Goal: Navigation & Orientation: Find specific page/section

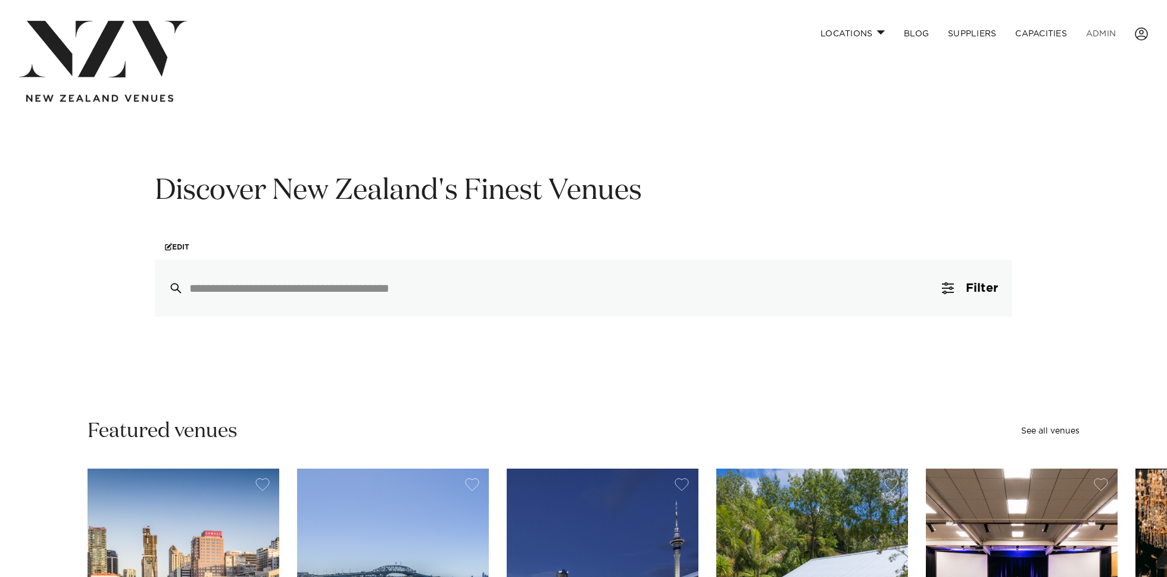
click at [1087, 33] on link "ADMIN" at bounding box center [1100, 34] width 49 height 26
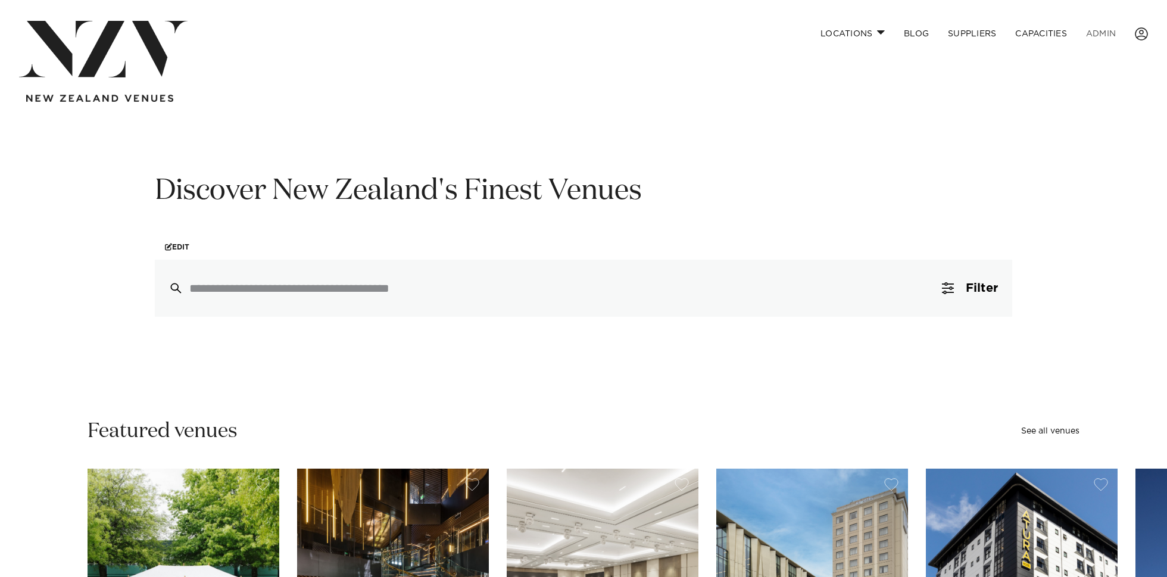
click at [1113, 35] on link "ADMIN" at bounding box center [1100, 34] width 49 height 26
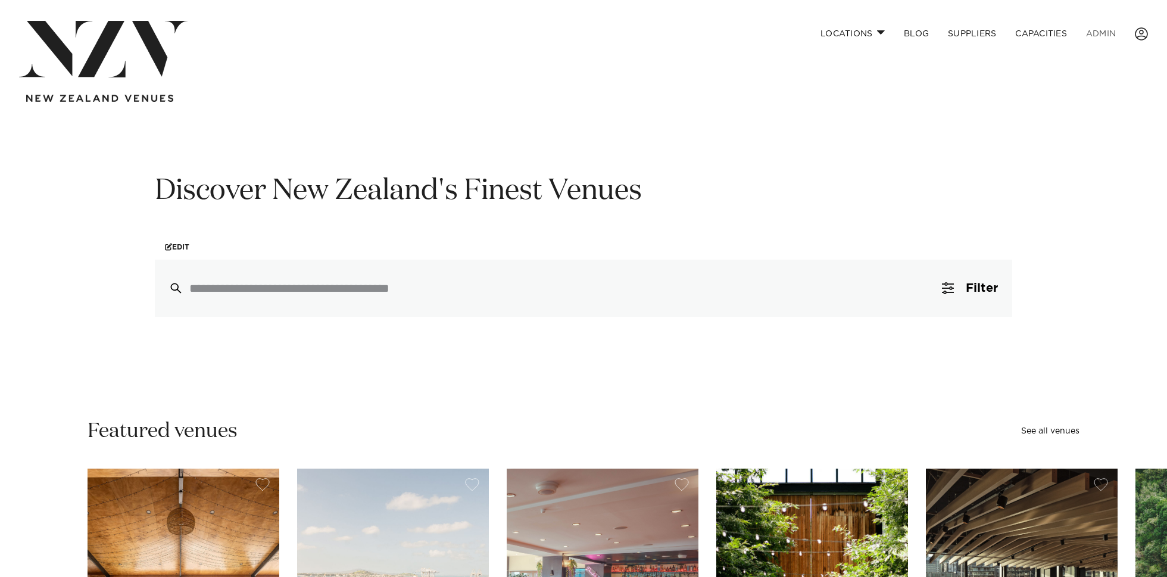
click at [1105, 30] on link "ADMIN" at bounding box center [1100, 34] width 49 height 26
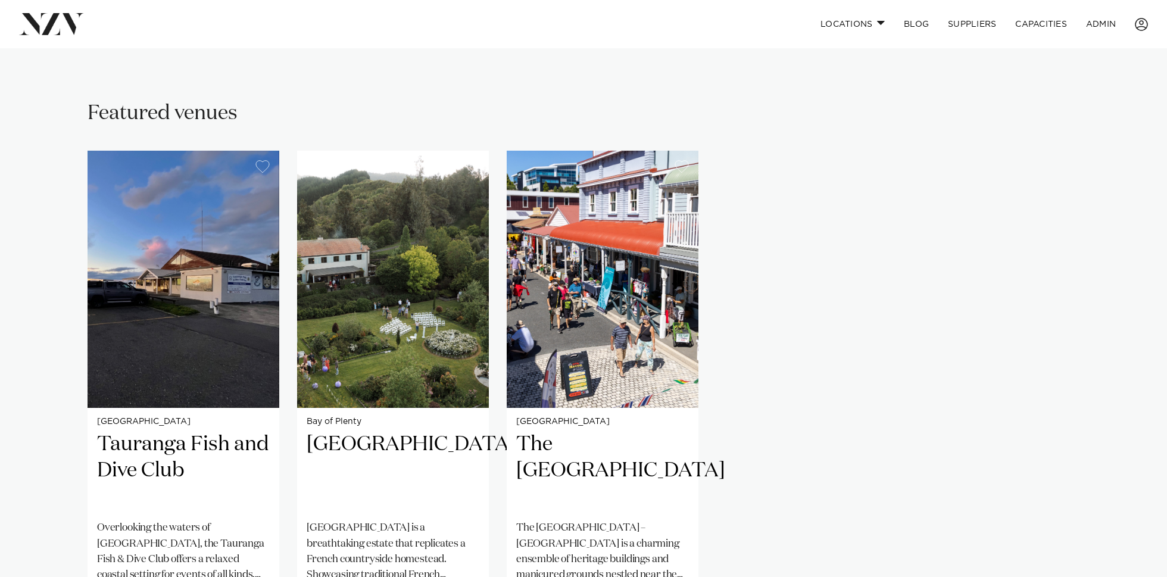
scroll to position [741, 0]
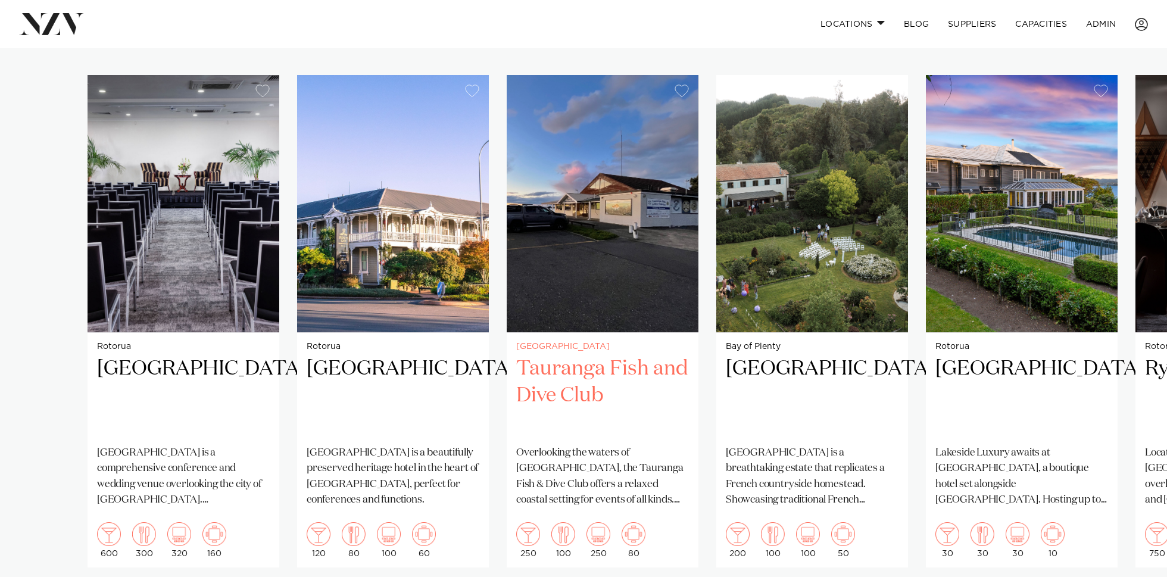
scroll to position [816, 0]
